Goal: Navigation & Orientation: Find specific page/section

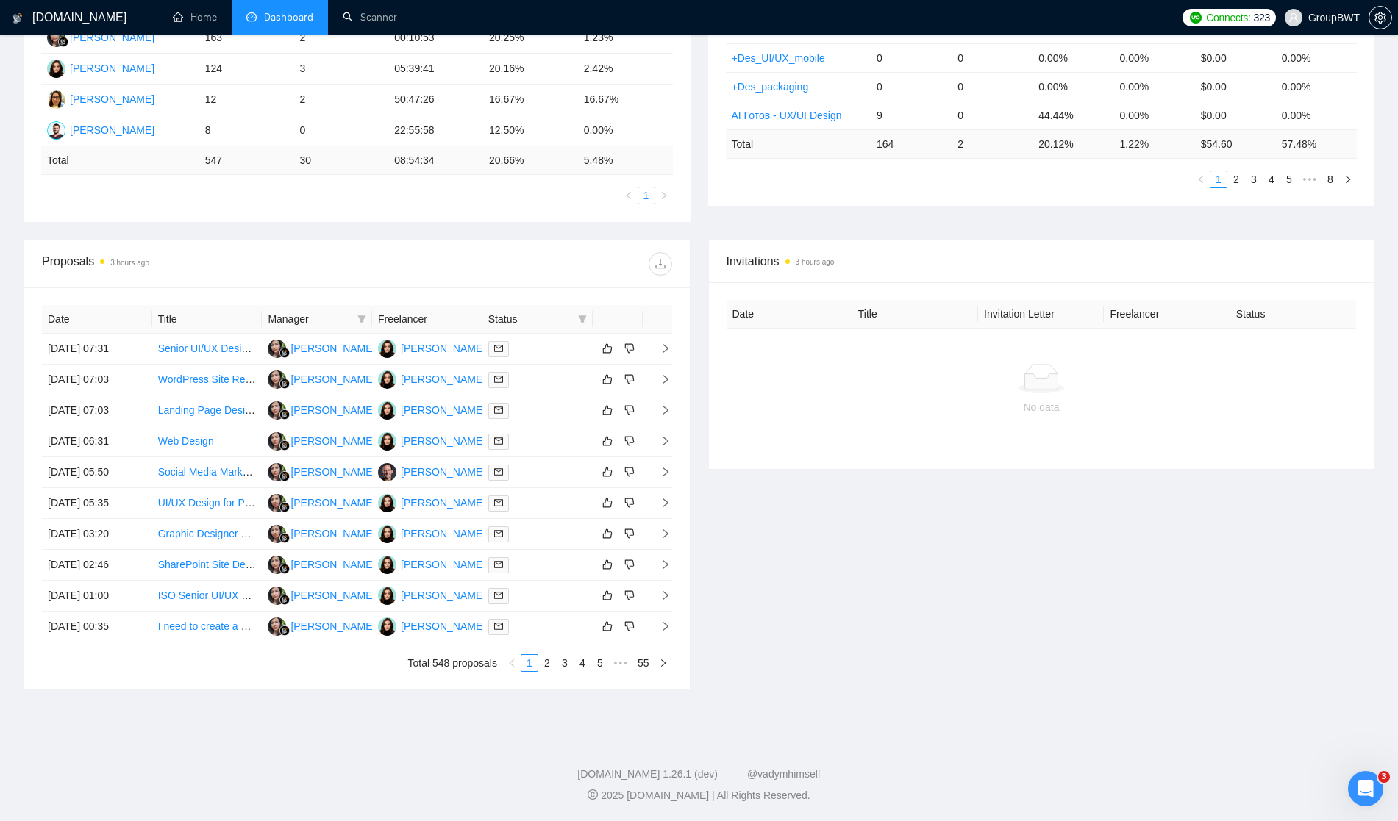
scroll to position [357, 0]
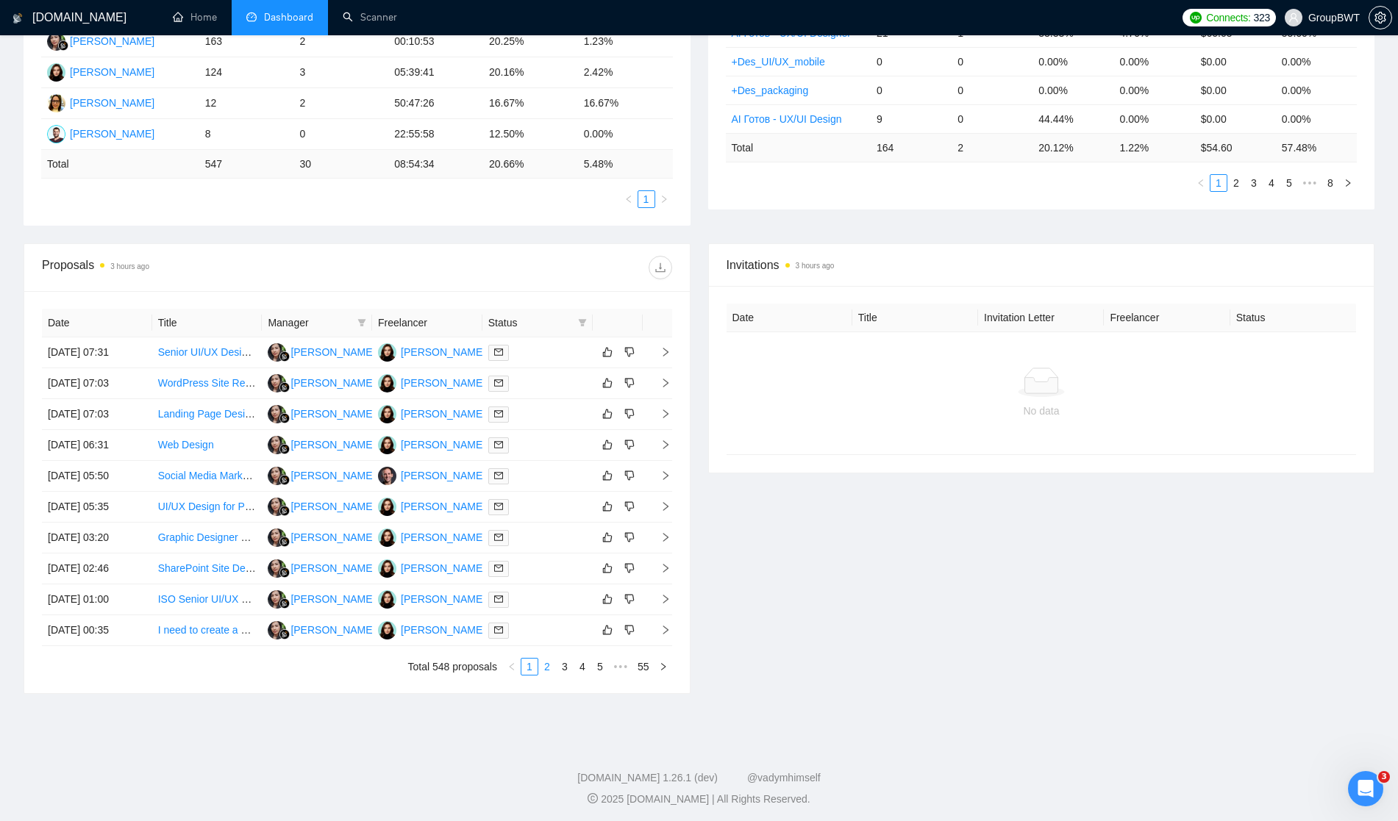
click at [545, 668] on link "2" at bounding box center [547, 667] width 16 height 16
click at [662, 352] on icon "right" at bounding box center [665, 352] width 10 height 10
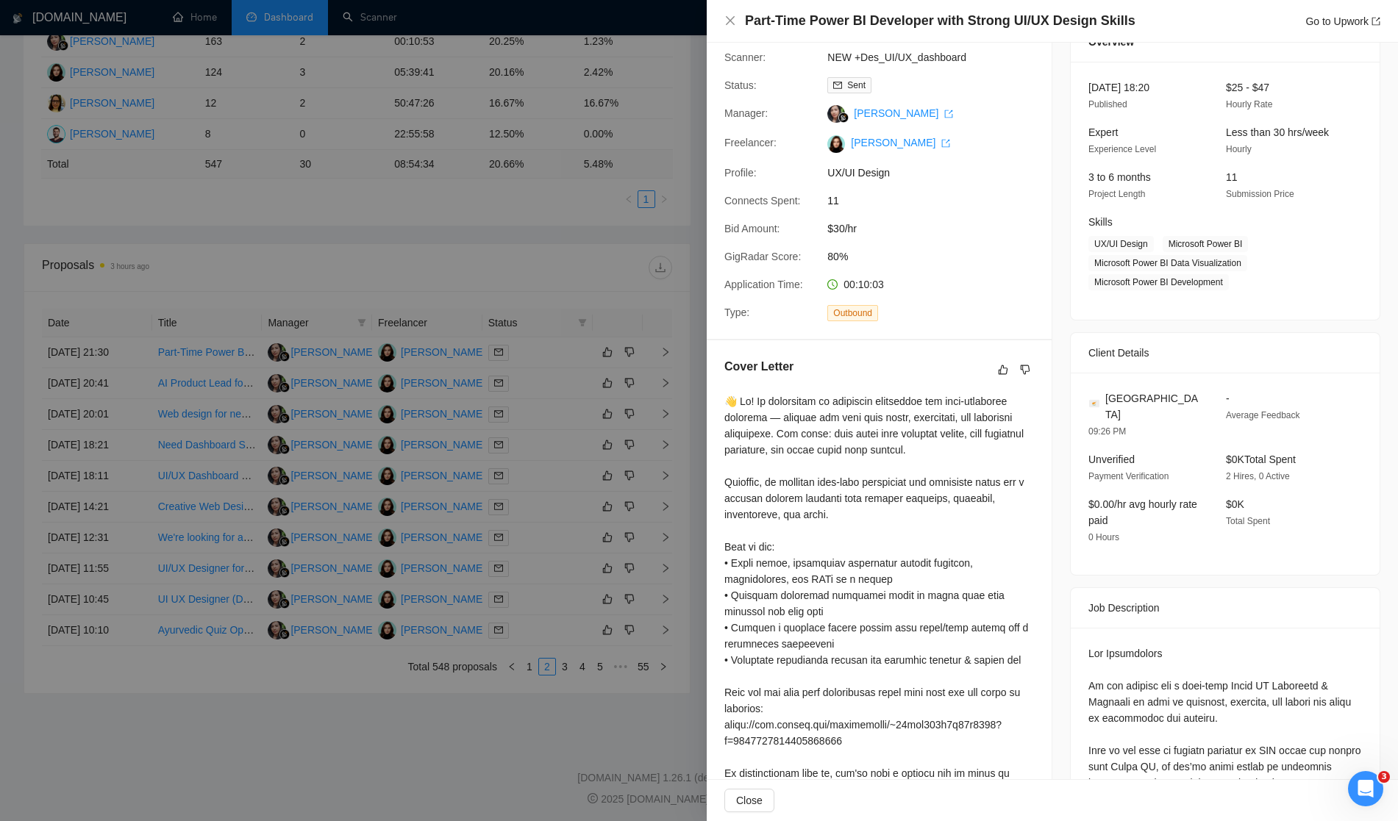
scroll to position [72, 0]
click at [571, 275] on div at bounding box center [699, 410] width 1398 height 821
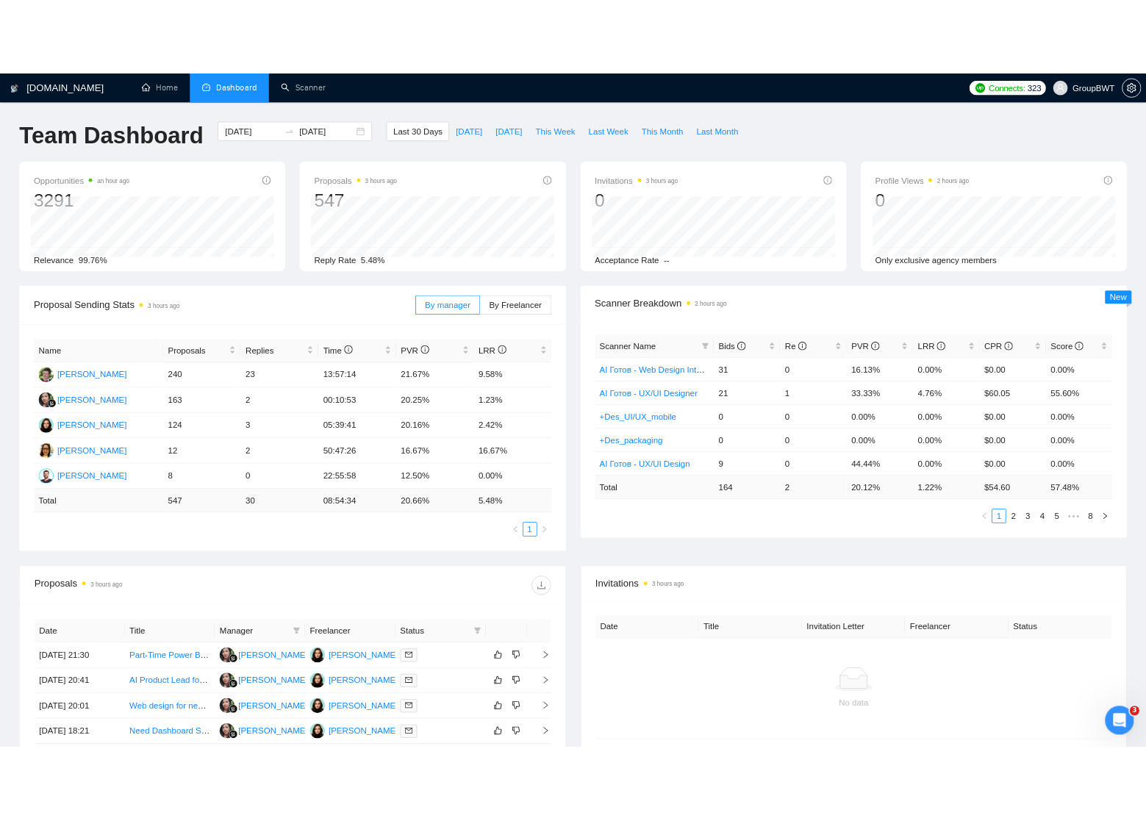
scroll to position [0, 0]
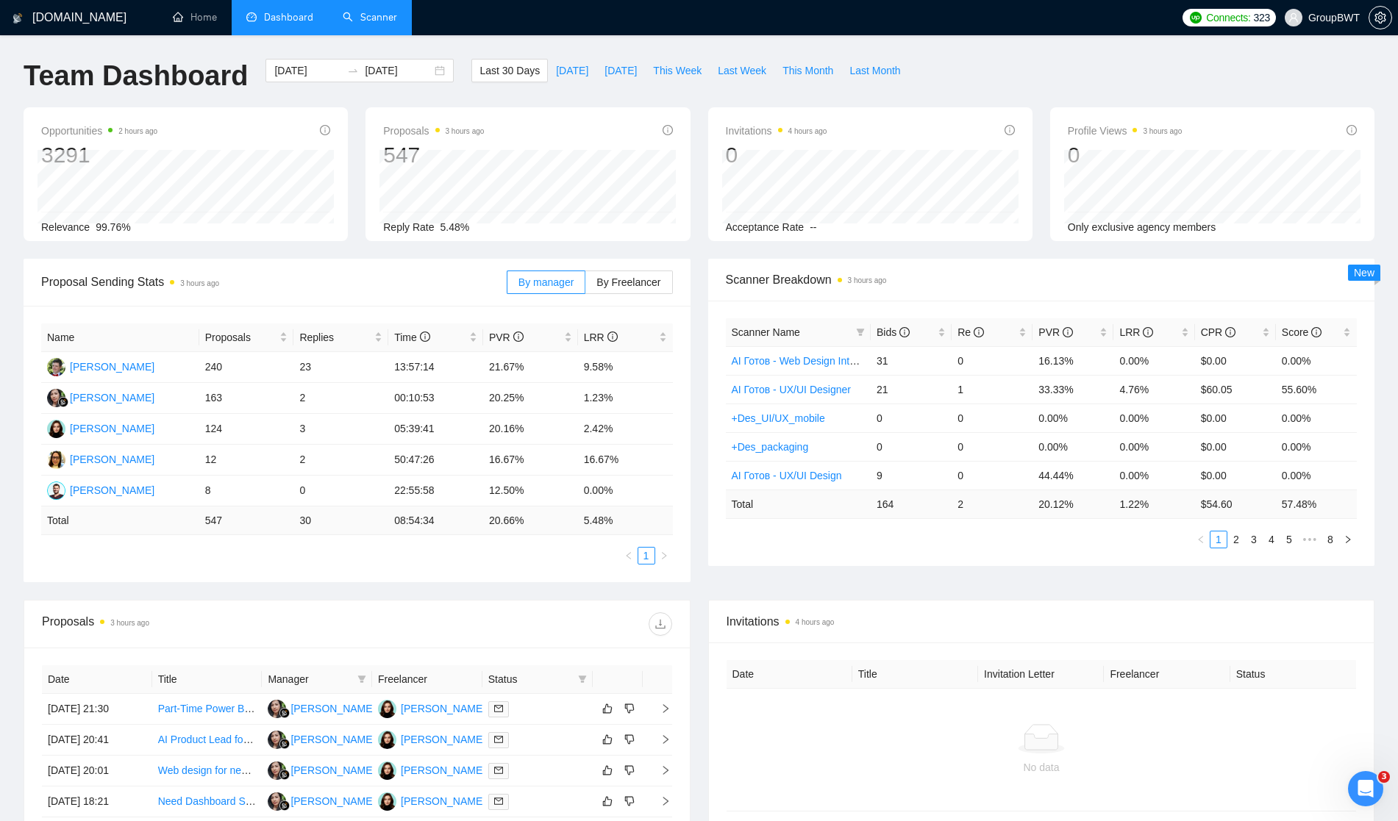
click at [366, 14] on link "Scanner" at bounding box center [370, 17] width 54 height 12
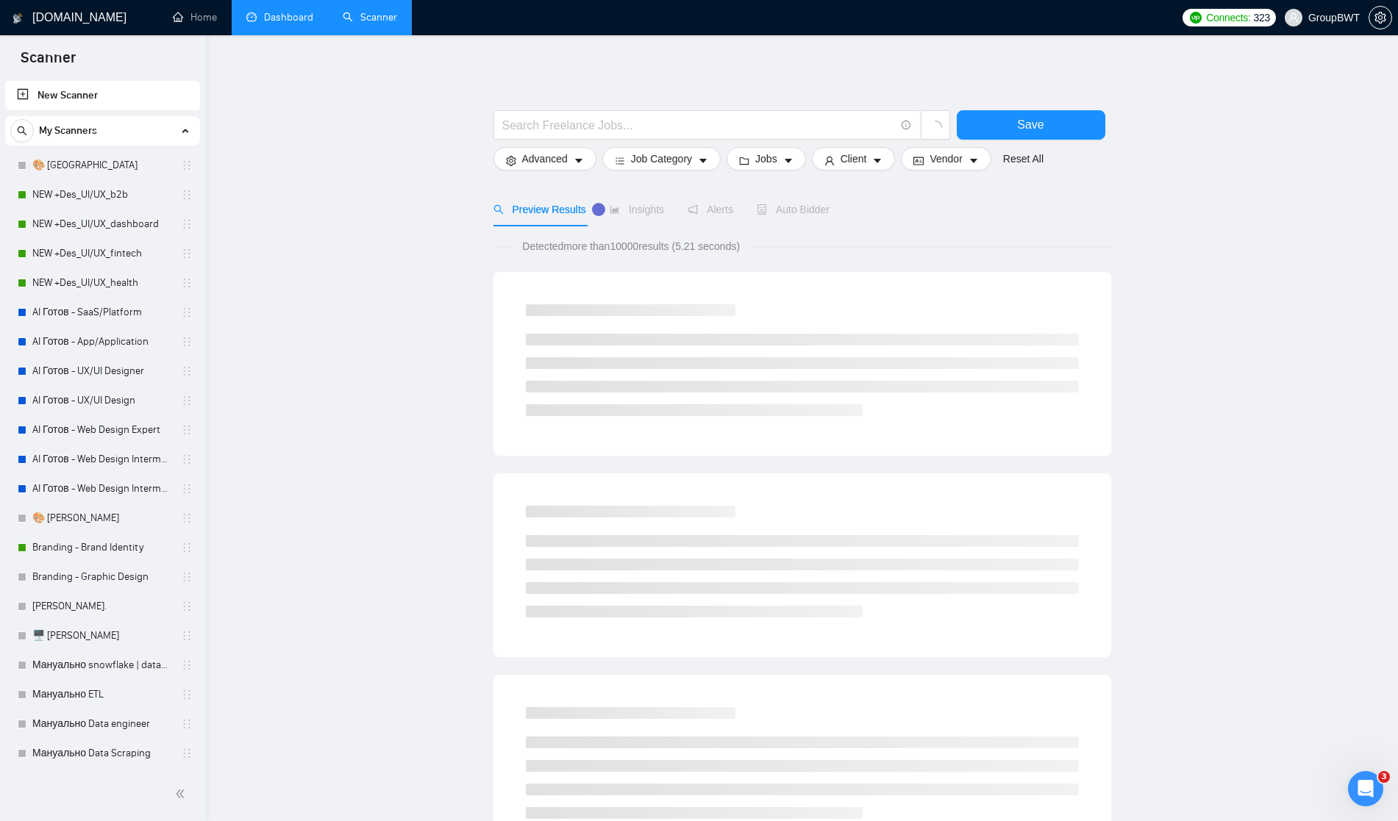
click at [287, 15] on link "Dashboard" at bounding box center [279, 17] width 67 height 12
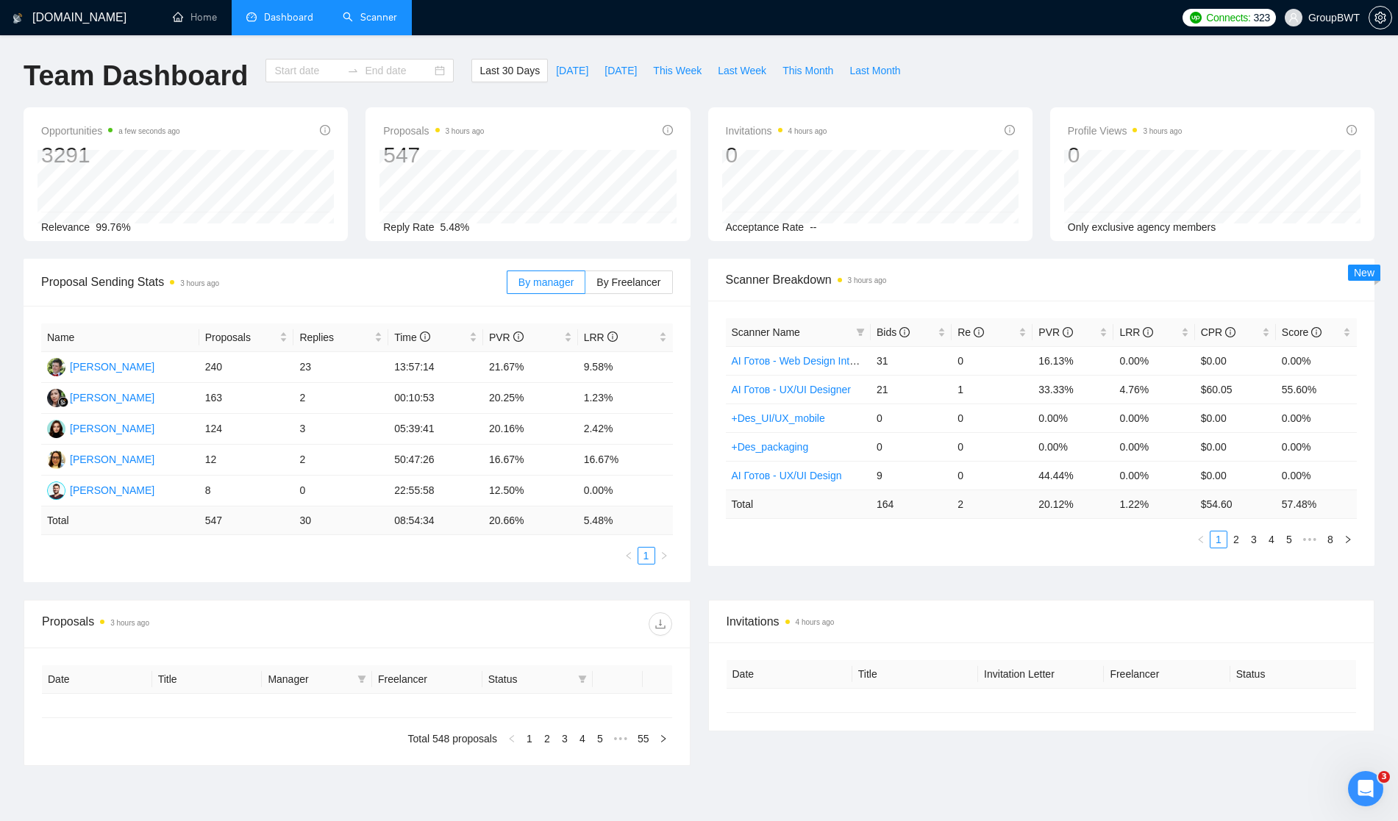
type input "[DATE]"
